Goal: Transaction & Acquisition: Purchase product/service

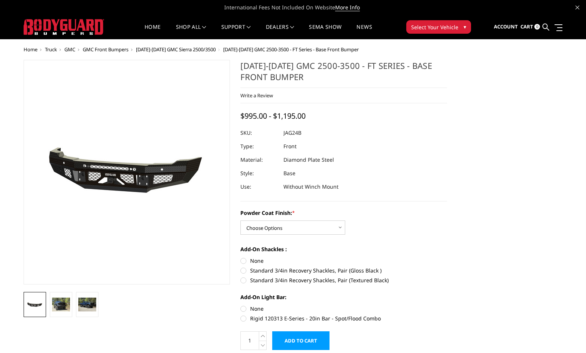
click at [175, 49] on span "[DATE]-[DATE] GMC Sierra 2500/3500" at bounding box center [176, 49] width 80 height 7
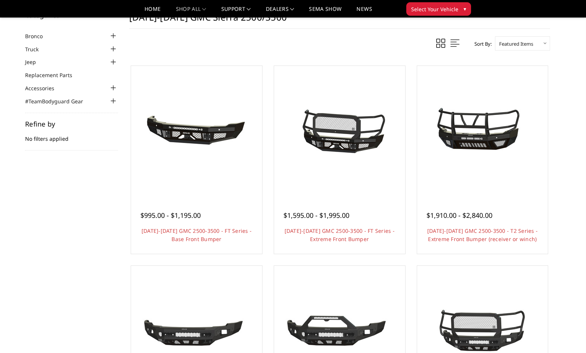
scroll to position [37, 0]
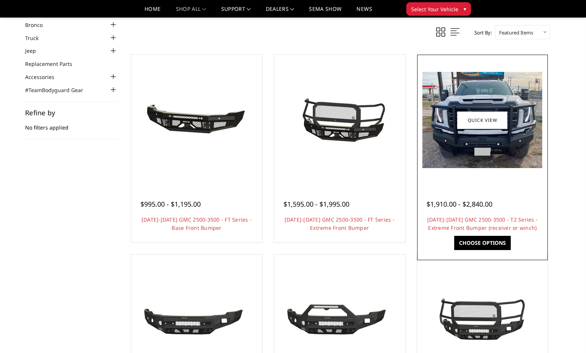
click at [477, 143] on img at bounding box center [483, 120] width 120 height 96
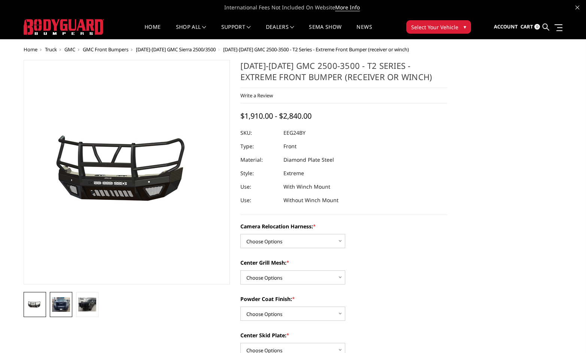
click at [63, 304] on img at bounding box center [61, 305] width 18 height 15
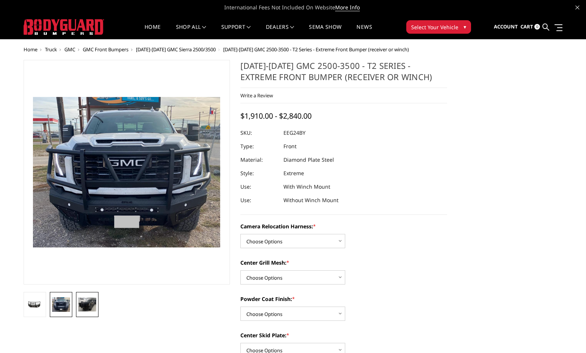
click at [86, 304] on img at bounding box center [87, 305] width 18 height 14
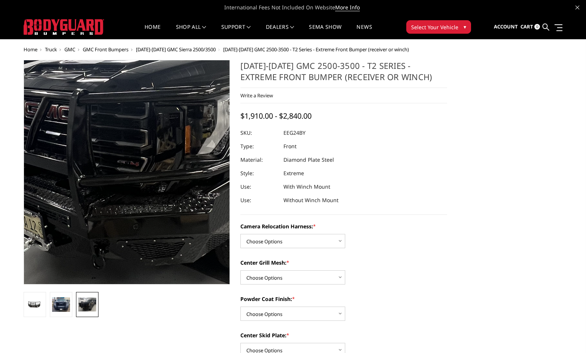
click at [103, 222] on img at bounding box center [159, 128] width 480 height 364
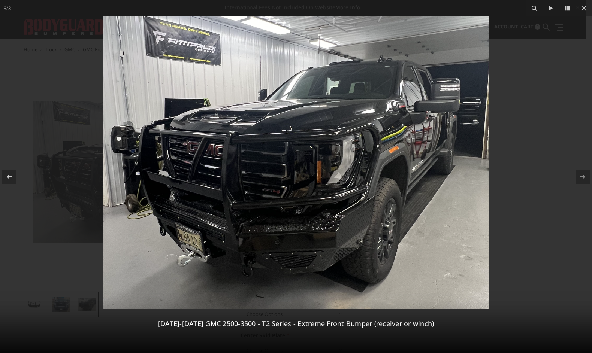
click at [288, 262] on img at bounding box center [296, 162] width 386 height 293
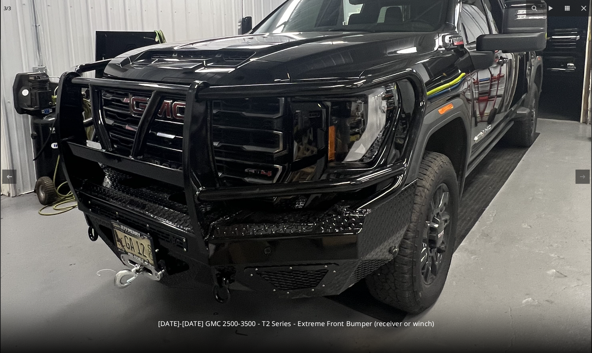
click at [286, 274] on img at bounding box center [296, 130] width 591 height 448
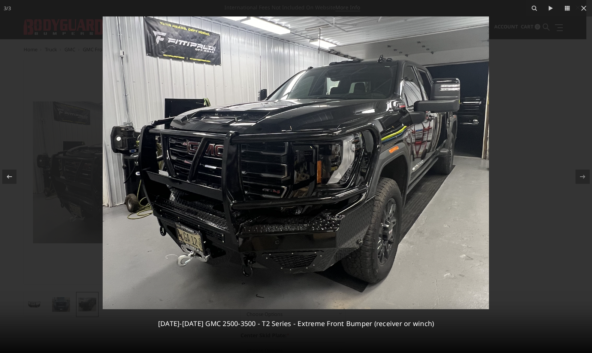
click at [286, 274] on img at bounding box center [296, 162] width 386 height 293
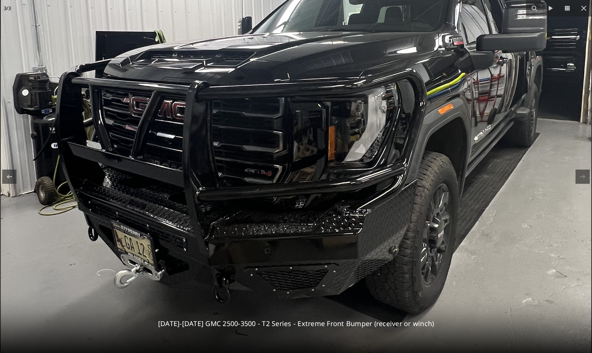
click at [286, 274] on img at bounding box center [296, 130] width 591 height 448
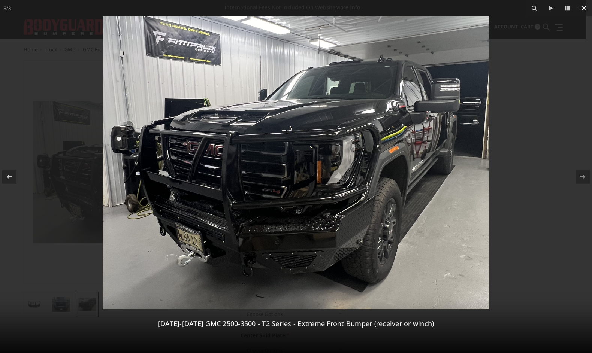
click at [583, 10] on icon at bounding box center [583, 8] width 9 height 9
